Goal: Book appointment/travel/reservation

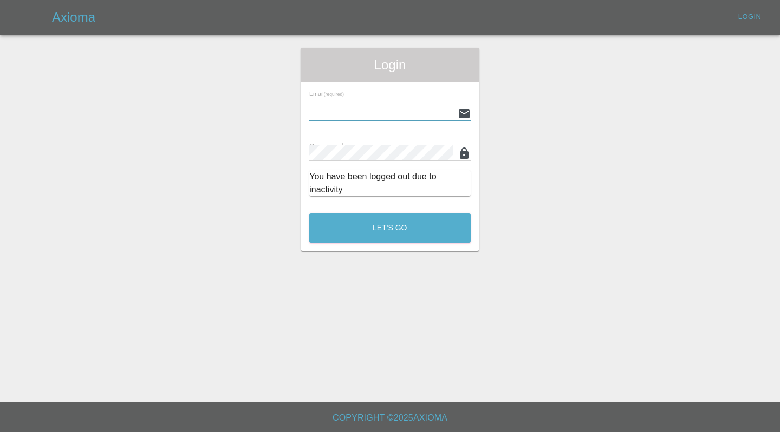
type input "[EMAIL_ADDRESS][DOMAIN_NAME]"
click at [390, 228] on button "Let's Go" at bounding box center [389, 228] width 161 height 30
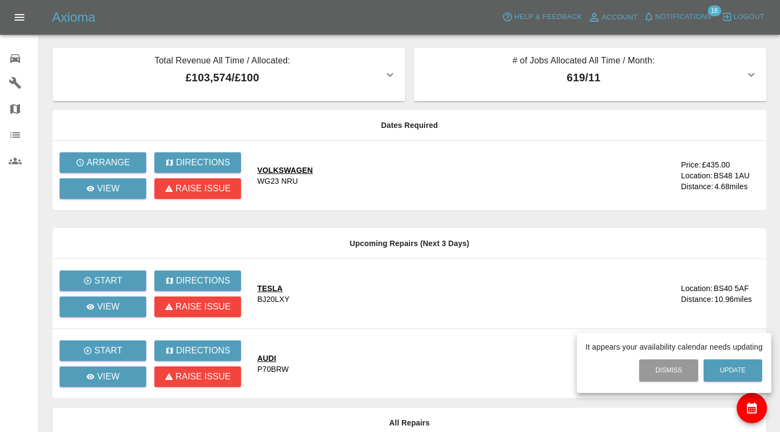
click at [287, 170] on div at bounding box center [390, 216] width 780 height 432
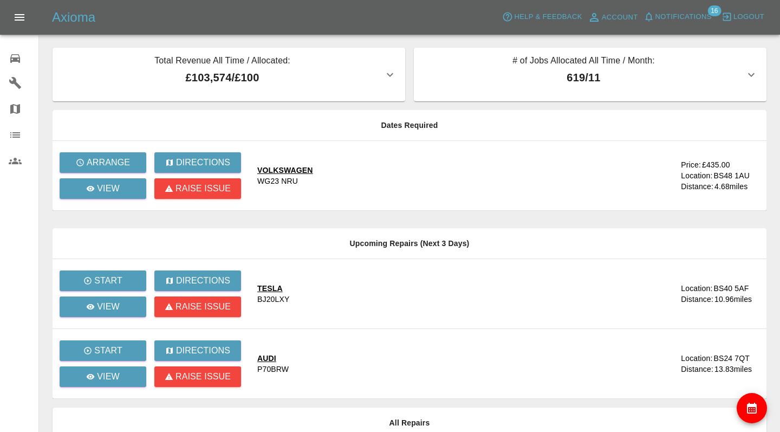
click at [287, 170] on div "VOLKSWAGEN" at bounding box center [285, 170] width 56 height 11
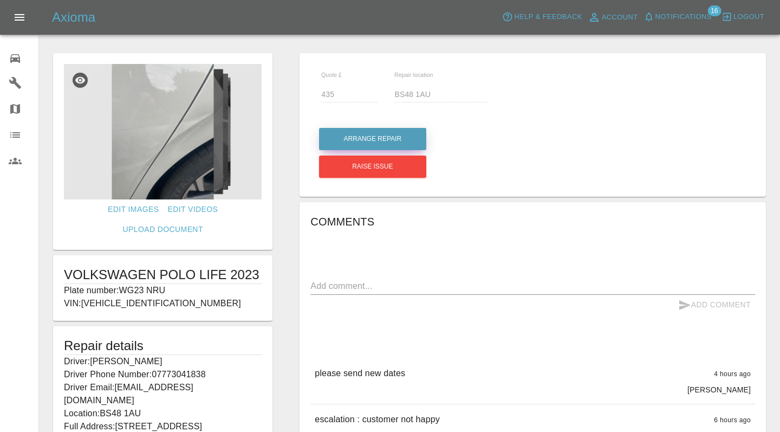
click at [375, 139] on button "Arrange Repair" at bounding box center [372, 139] width 107 height 22
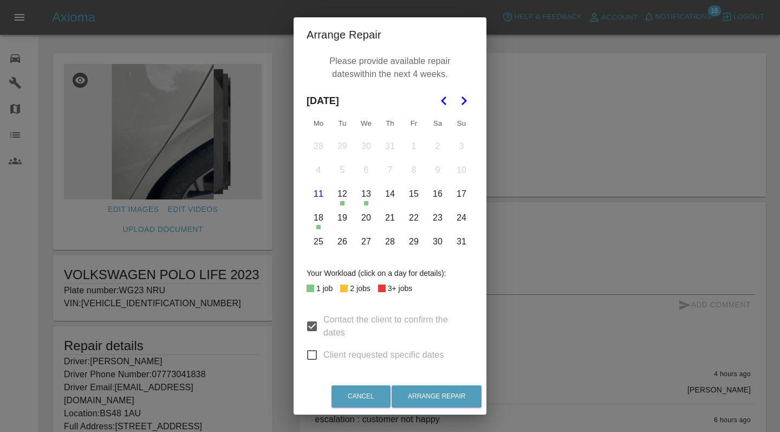
click at [437, 199] on button "16" at bounding box center [437, 194] width 23 height 23
click at [431, 396] on button "Arrange Repair" at bounding box center [437, 396] width 90 height 22
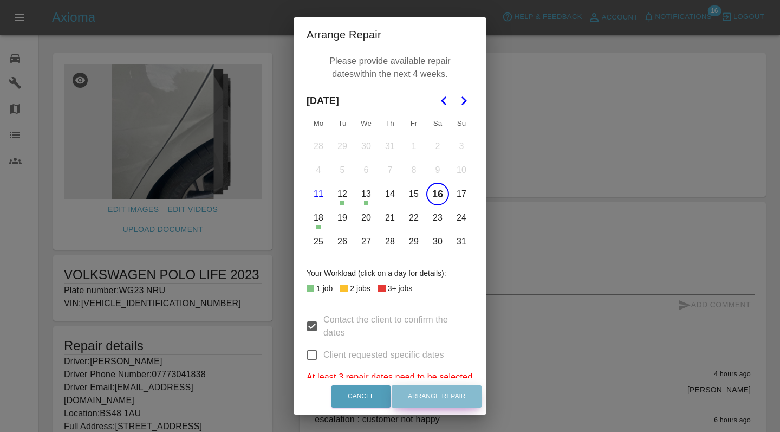
click at [431, 396] on button "Arrange Repair" at bounding box center [437, 396] width 90 height 22
click at [434, 236] on button "30" at bounding box center [437, 241] width 23 height 23
click at [465, 102] on icon "Go to the Next Month" at bounding box center [463, 100] width 13 height 13
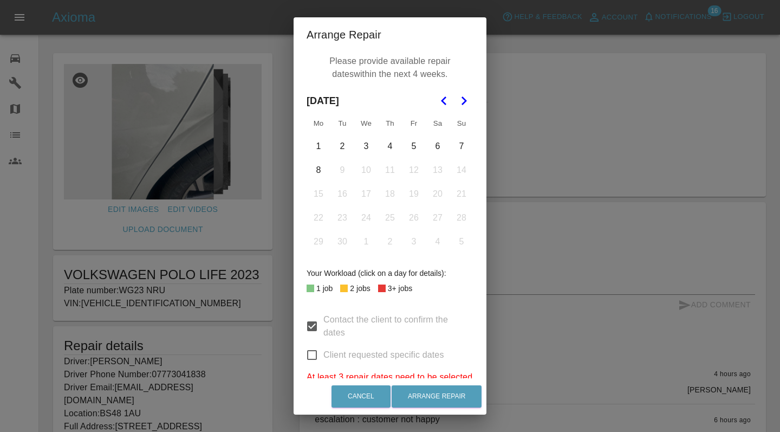
click at [435, 145] on button "6" at bounding box center [437, 146] width 23 height 23
click at [420, 396] on button "Arrange Repair" at bounding box center [437, 396] width 90 height 22
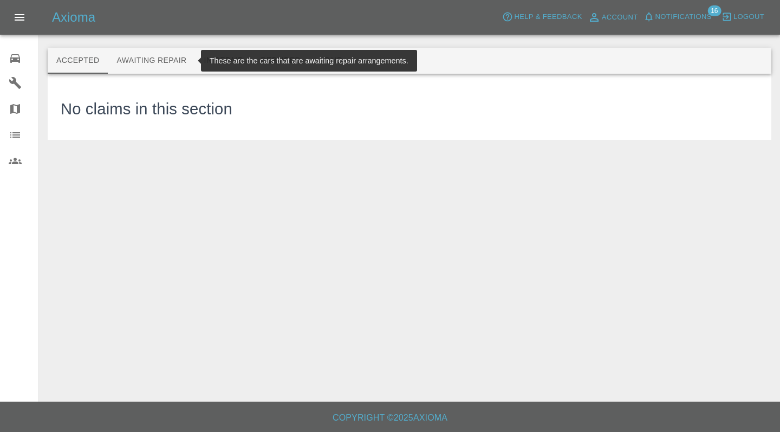
click at [149, 53] on button "Awaiting Repair" at bounding box center [151, 61] width 87 height 26
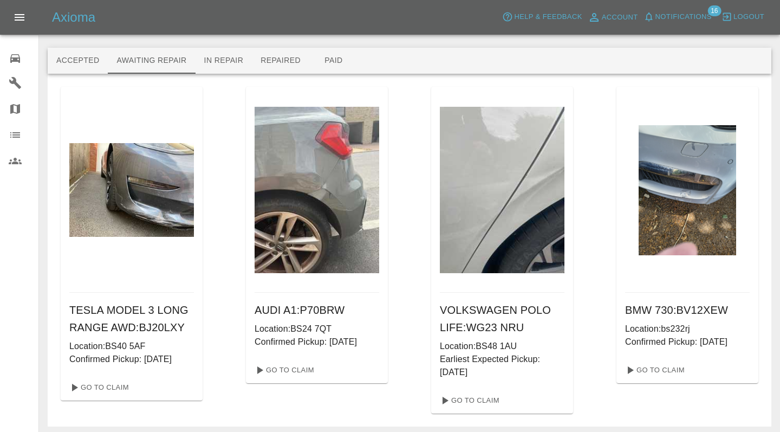
click at [14, 57] on icon at bounding box center [15, 58] width 10 height 9
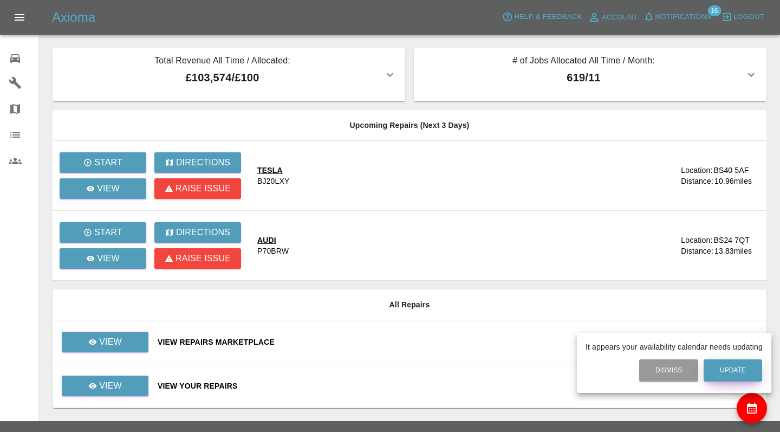
click at [742, 372] on button "Update" at bounding box center [733, 370] width 59 height 22
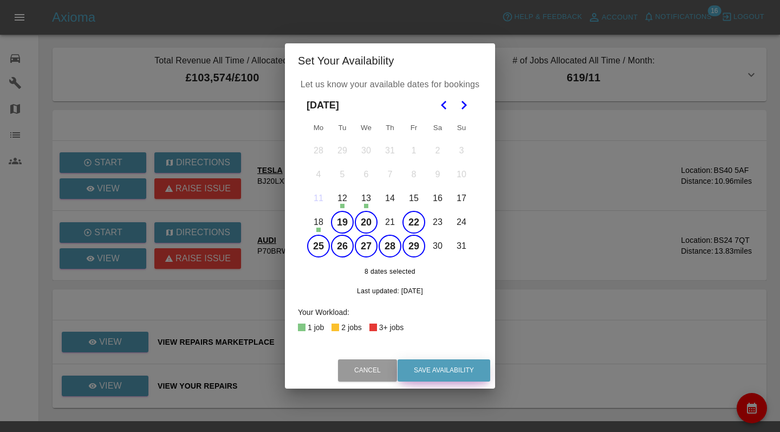
click at [461, 378] on button "Save Availability" at bounding box center [444, 370] width 93 height 22
